Goal: Communication & Community: Answer question/provide support

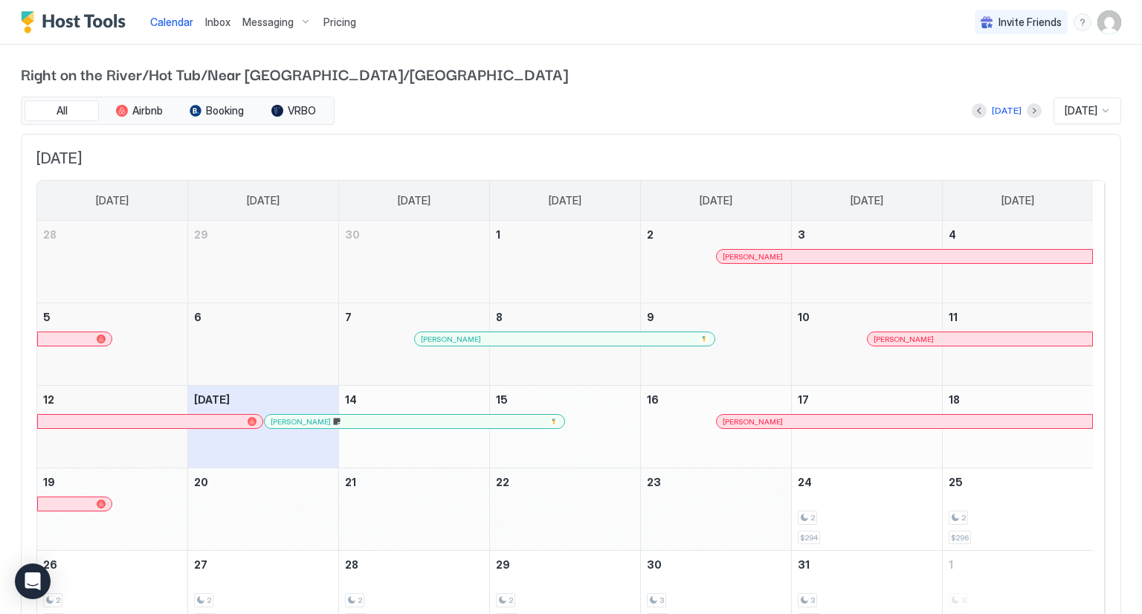
scroll to position [77, 0]
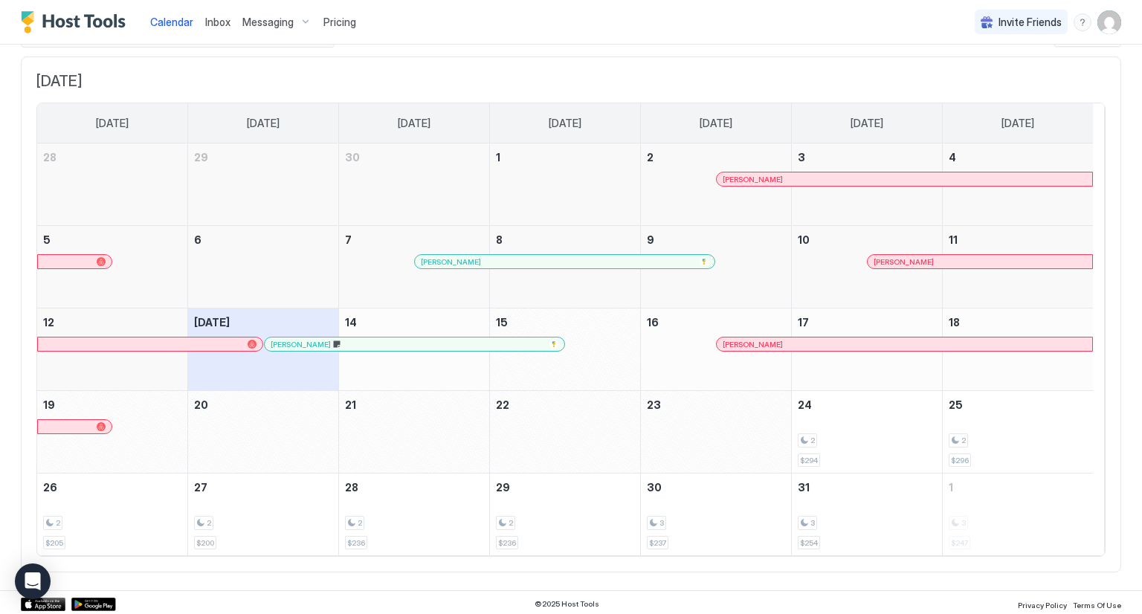
click at [777, 341] on span "[PERSON_NAME]" at bounding box center [752, 345] width 60 height 10
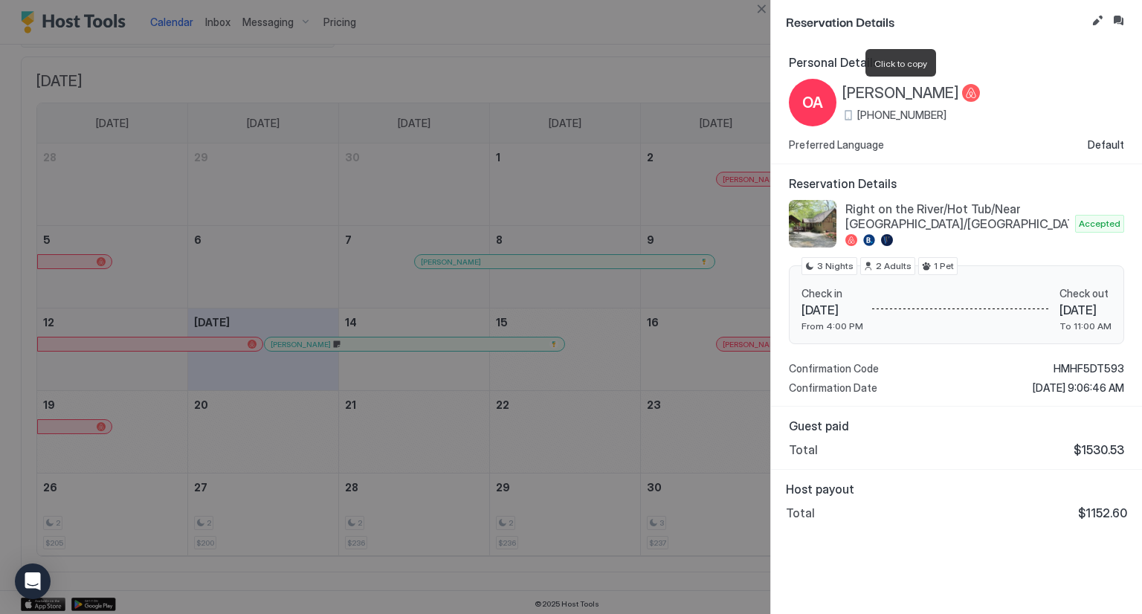
click at [844, 95] on span "[PERSON_NAME]" at bounding box center [900, 93] width 117 height 19
click at [314, 77] on div at bounding box center [571, 307] width 1142 height 614
click at [211, 22] on div at bounding box center [571, 307] width 1142 height 614
click at [760, 11] on button "Close" at bounding box center [761, 9] width 18 height 18
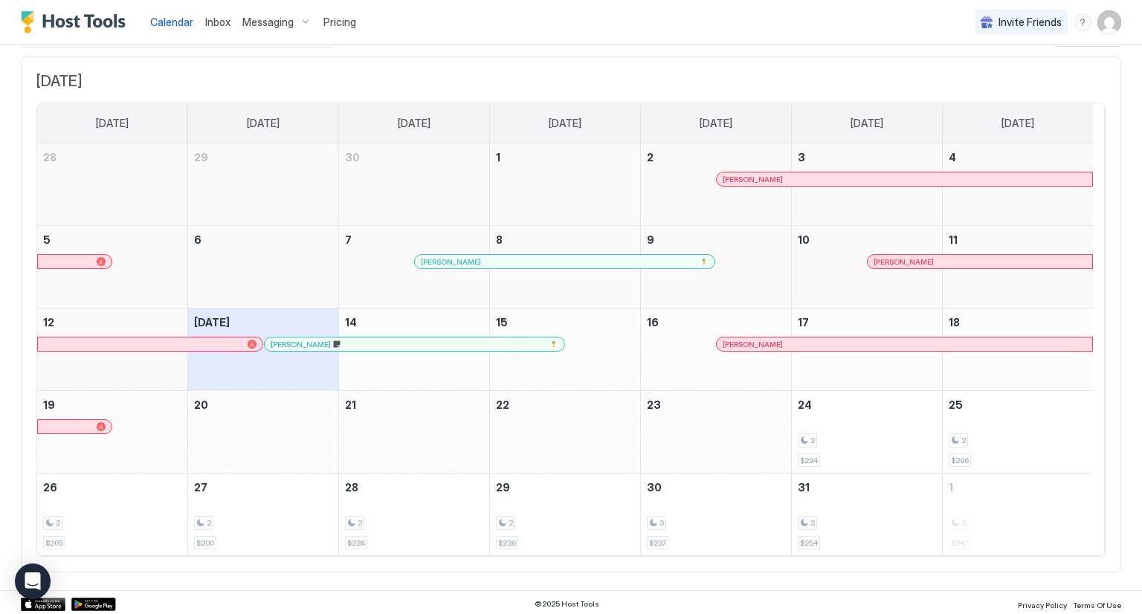
click at [219, 17] on span "Inbox" at bounding box center [217, 22] width 25 height 13
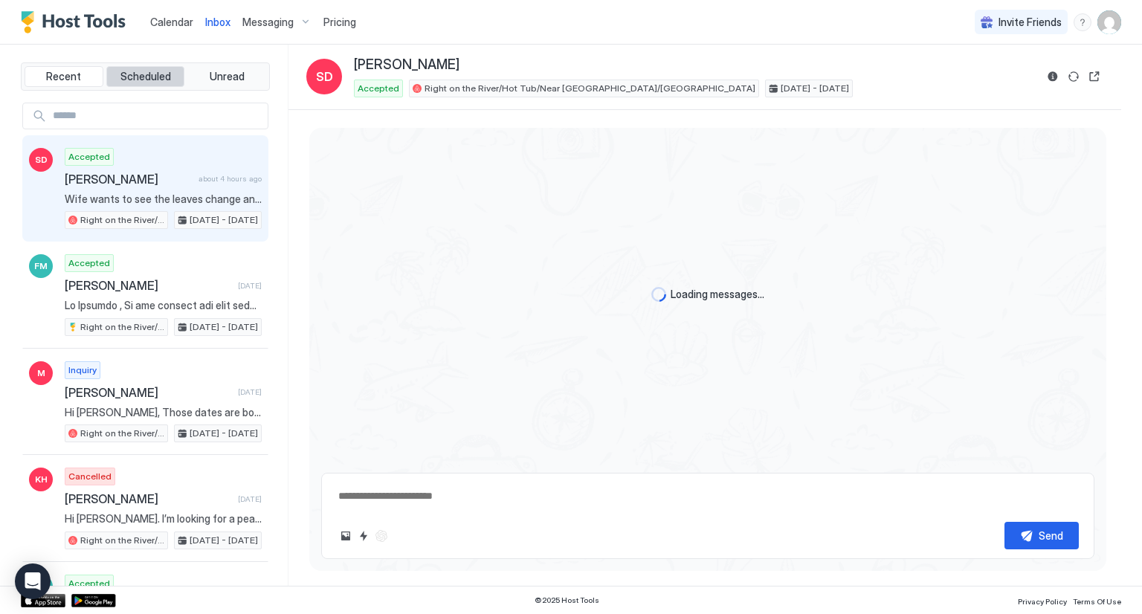
scroll to position [3586, 0]
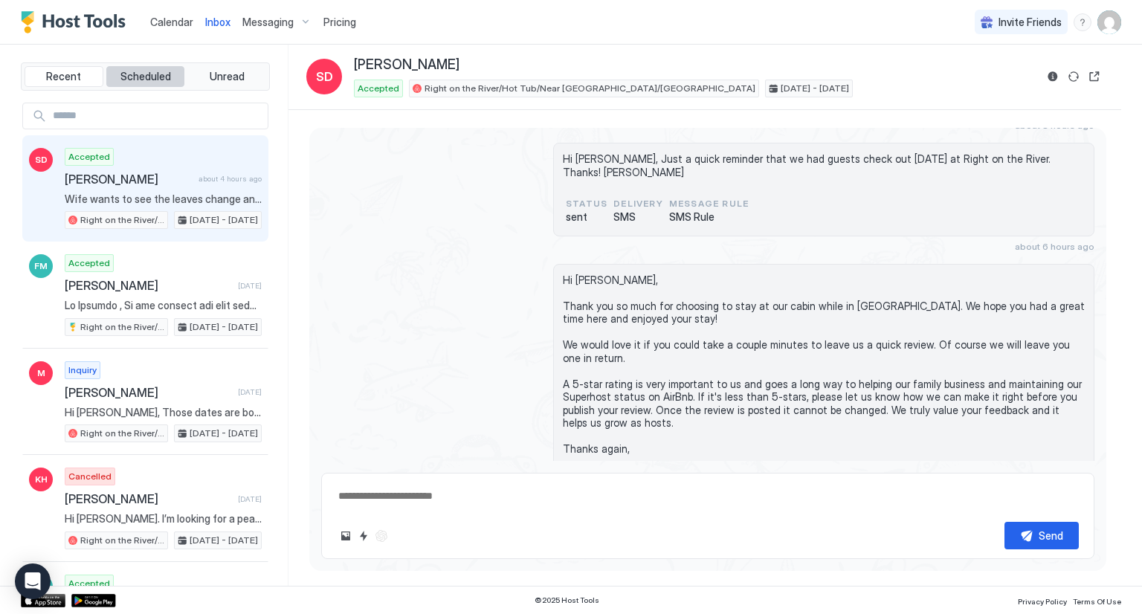
click at [152, 72] on span "Scheduled" at bounding box center [145, 76] width 51 height 13
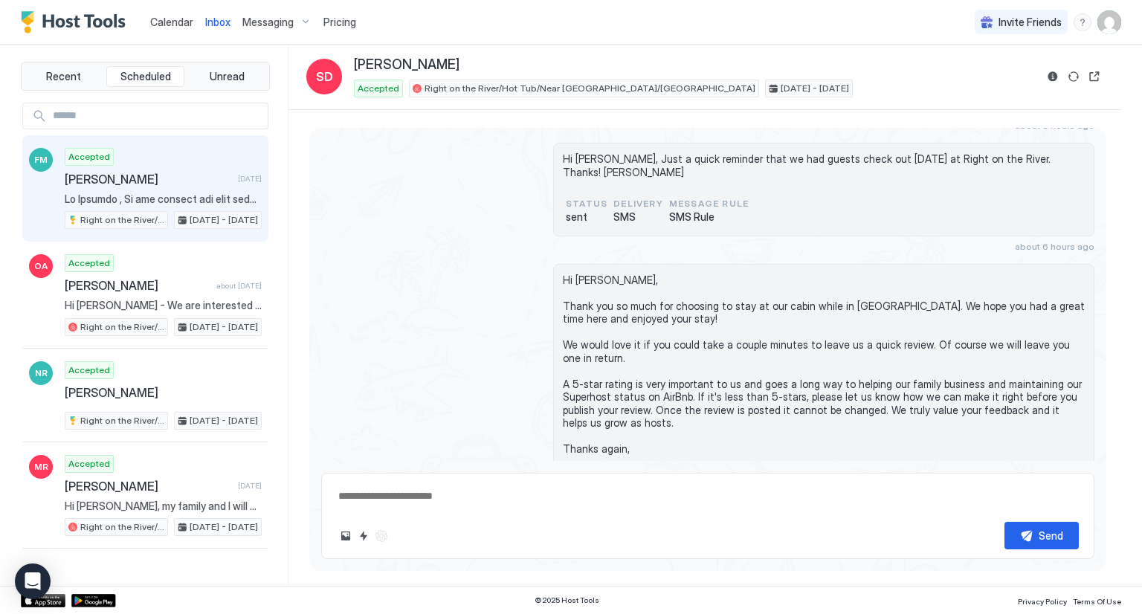
drag, startPoint x: 138, startPoint y: 178, endPoint x: 161, endPoint y: 161, distance: 28.1
click at [161, 161] on div "Accepted [PERSON_NAME] [DATE] Right on the River/Hot Tub/Near [GEOGRAPHIC_DATA]…" at bounding box center [163, 189] width 197 height 82
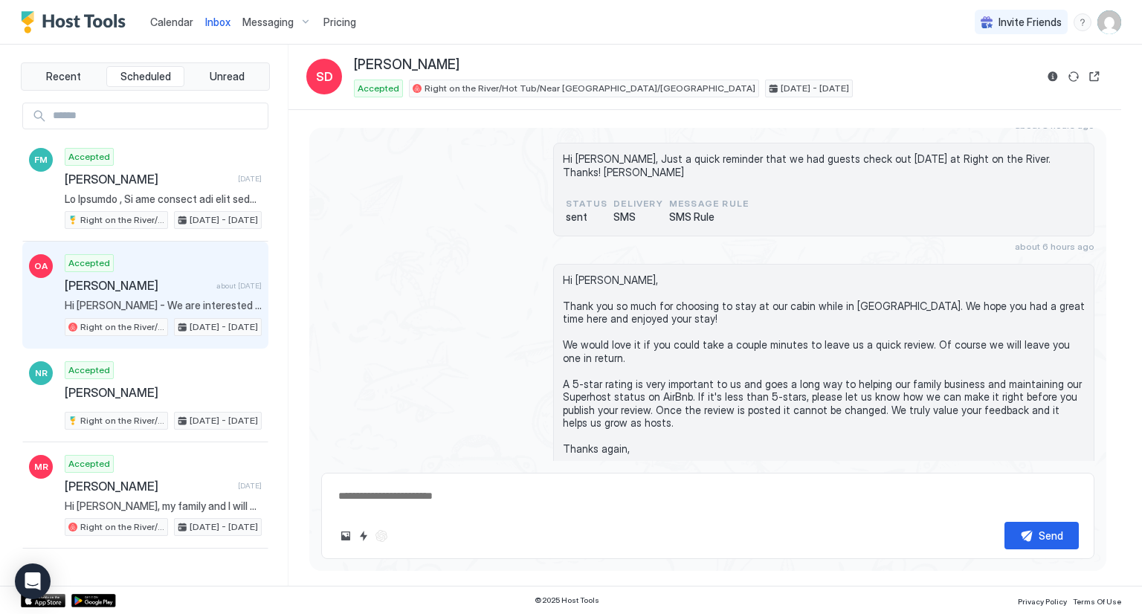
click at [167, 283] on span "[PERSON_NAME]" at bounding box center [138, 285] width 146 height 15
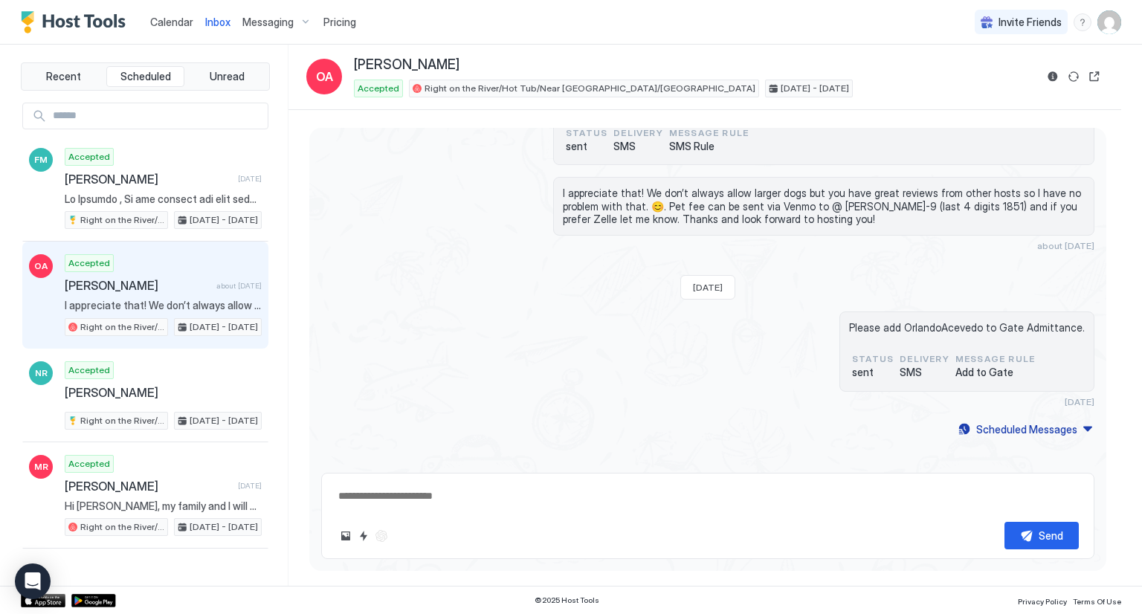
scroll to position [862, 0]
click at [1076, 421] on button "Scheduled Messages" at bounding box center [1025, 427] width 138 height 20
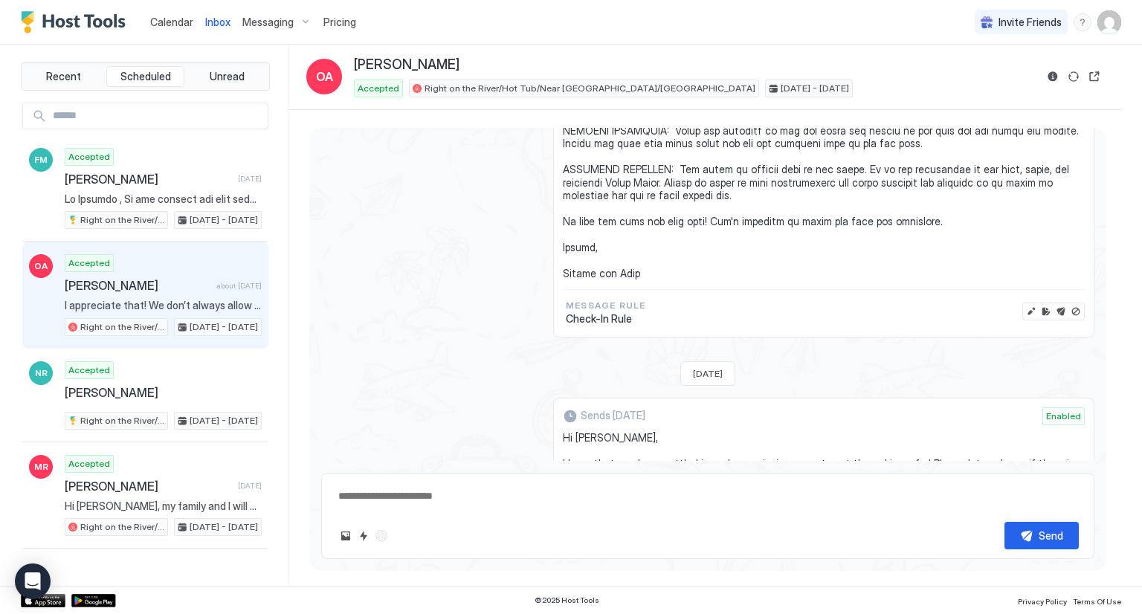
scroll to position [2850, 0]
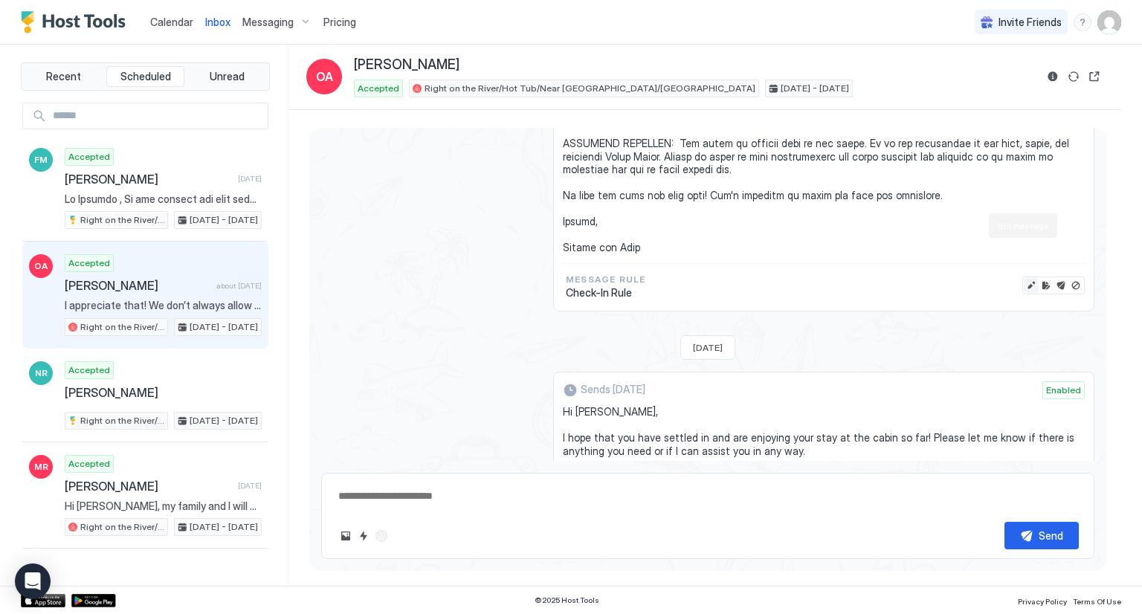
click at [1024, 278] on button "Edit message" at bounding box center [1031, 285] width 15 height 15
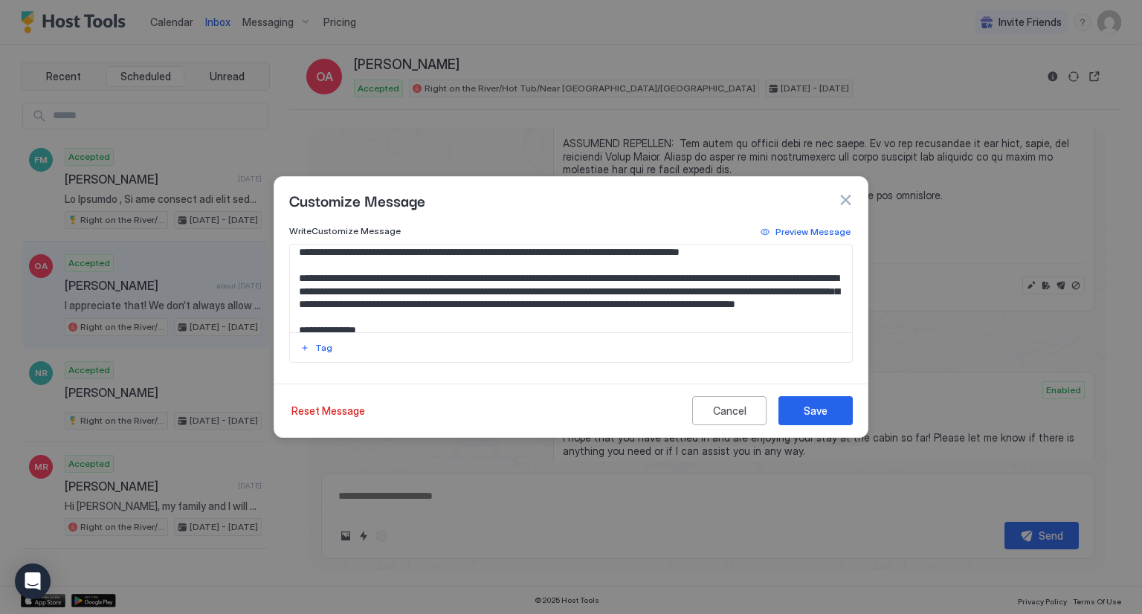
scroll to position [223, 0]
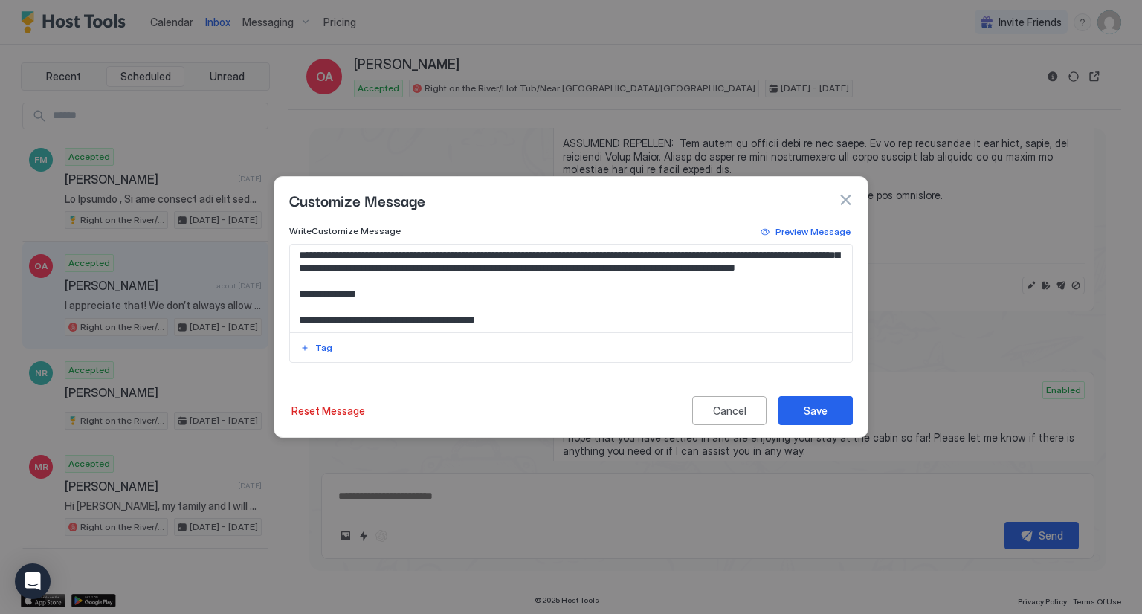
click at [751, 291] on textarea "Input Field" at bounding box center [571, 289] width 563 height 88
paste textarea "******"
type textarea "**********"
click at [831, 409] on button "Save" at bounding box center [815, 410] width 74 height 29
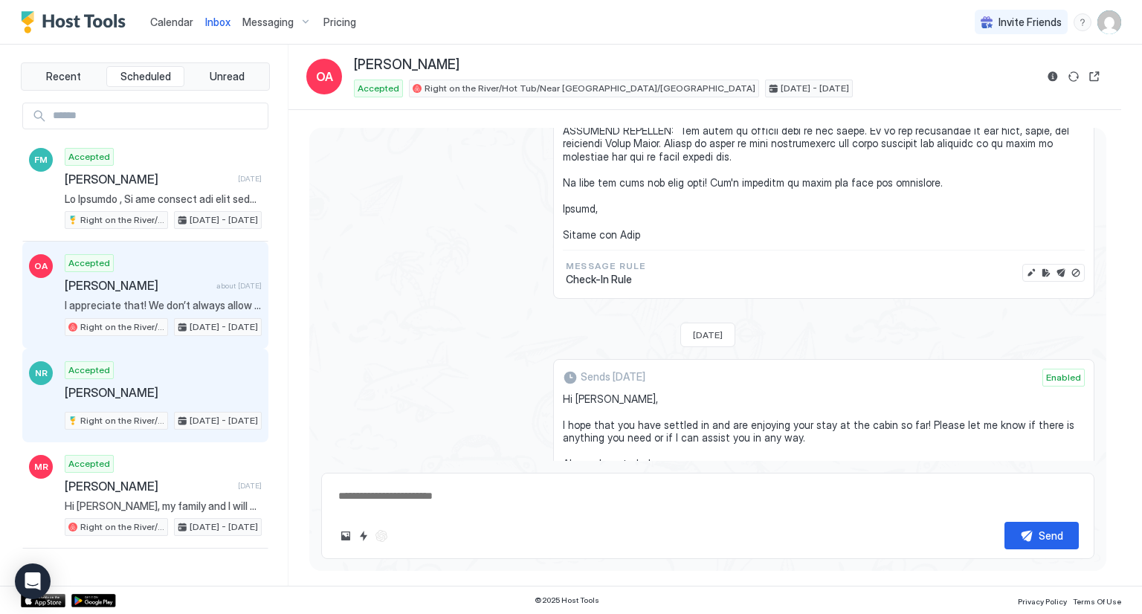
click at [153, 374] on div "Accepted [PERSON_NAME] Right on the River/Hot Tub/Near [GEOGRAPHIC_DATA]/[GEOGR…" at bounding box center [163, 395] width 197 height 68
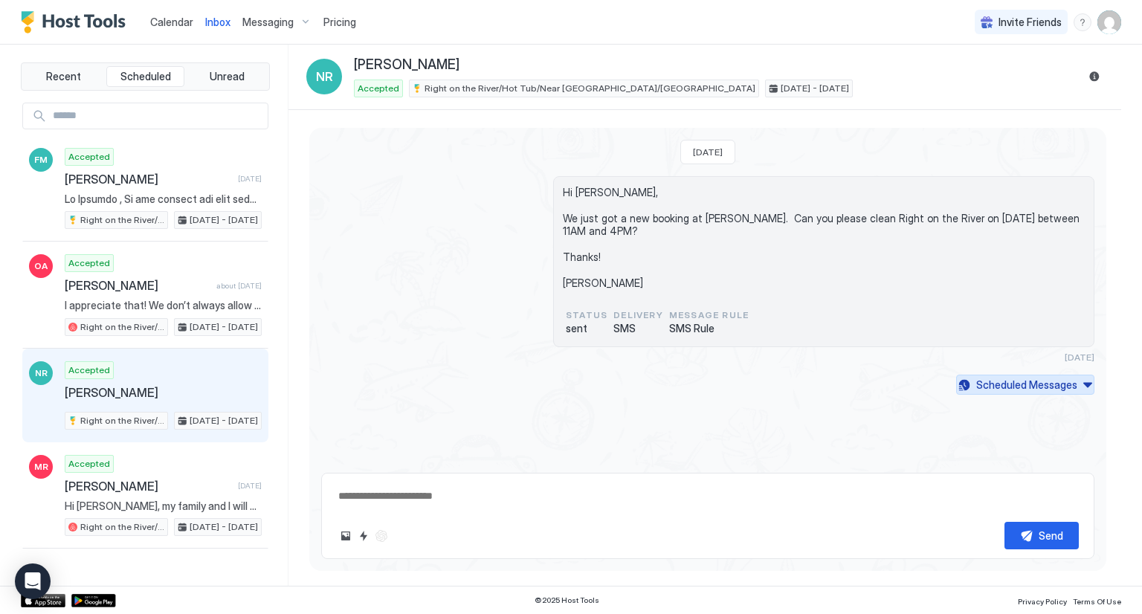
click at [1032, 391] on button "Scheduled Messages" at bounding box center [1025, 385] width 138 height 20
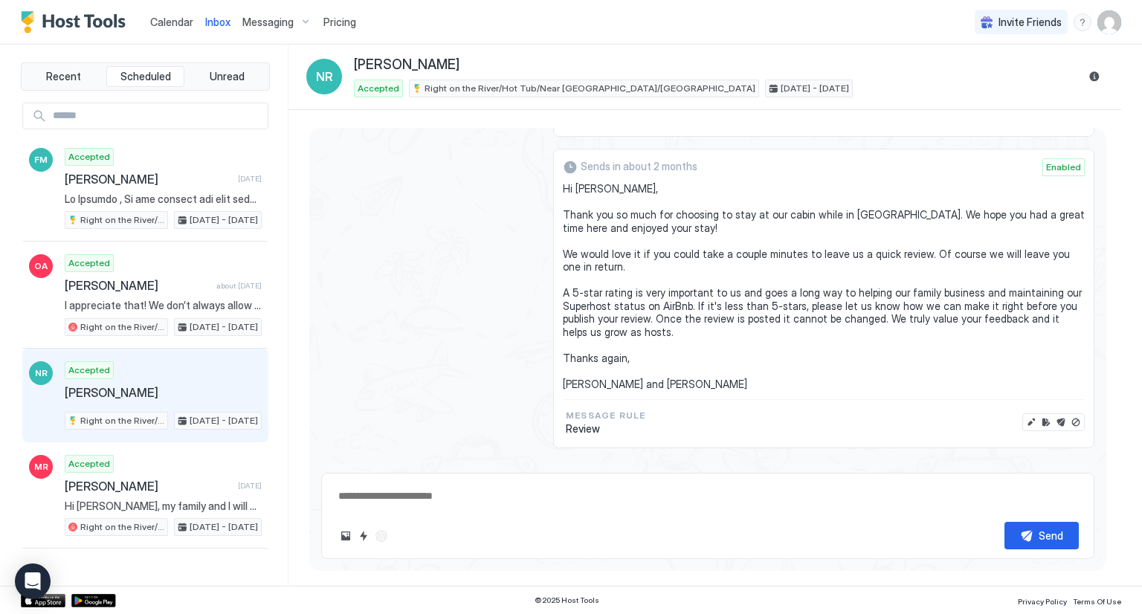
click at [487, 239] on div "Sends in about 2 months Enabled Hi [PERSON_NAME], Thank you so much for choosin…" at bounding box center [707, 299] width 773 height 300
click at [164, 22] on span "Calendar" at bounding box center [171, 22] width 43 height 13
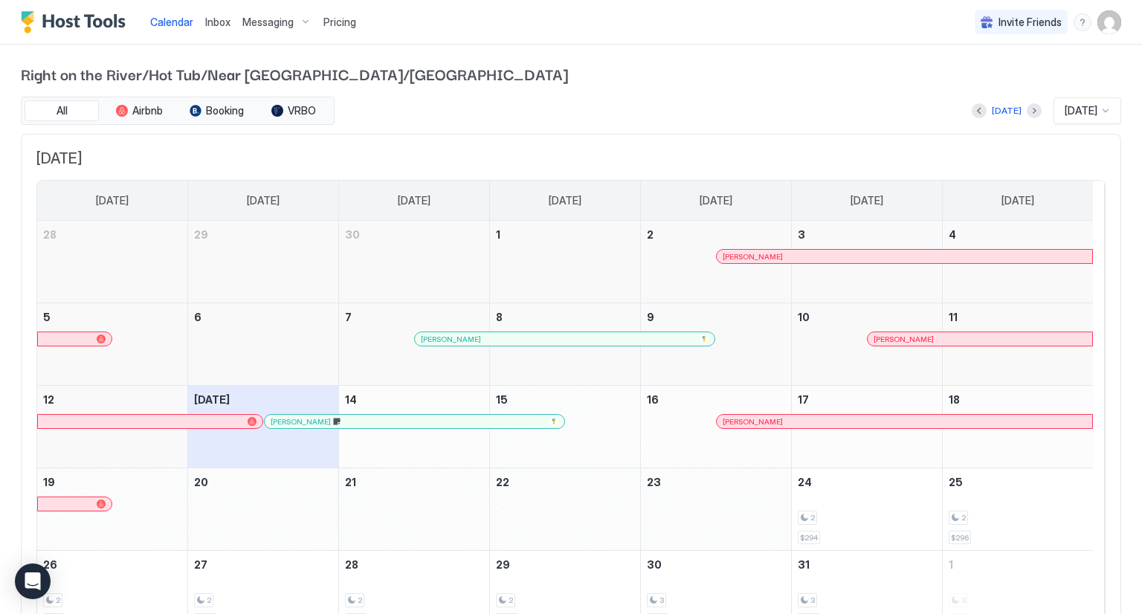
click at [556, 84] on span "Right on the River/Hot Tub/Near [GEOGRAPHIC_DATA]/[GEOGRAPHIC_DATA]" at bounding box center [571, 73] width 1100 height 22
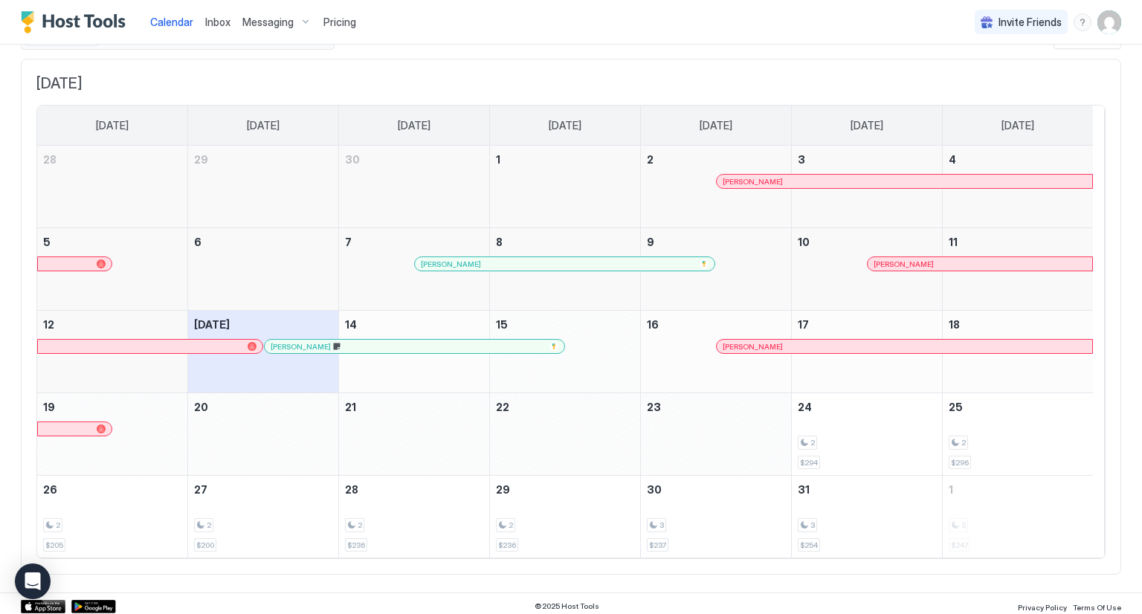
scroll to position [77, 0]
